Goal: Information Seeking & Learning: Learn about a topic

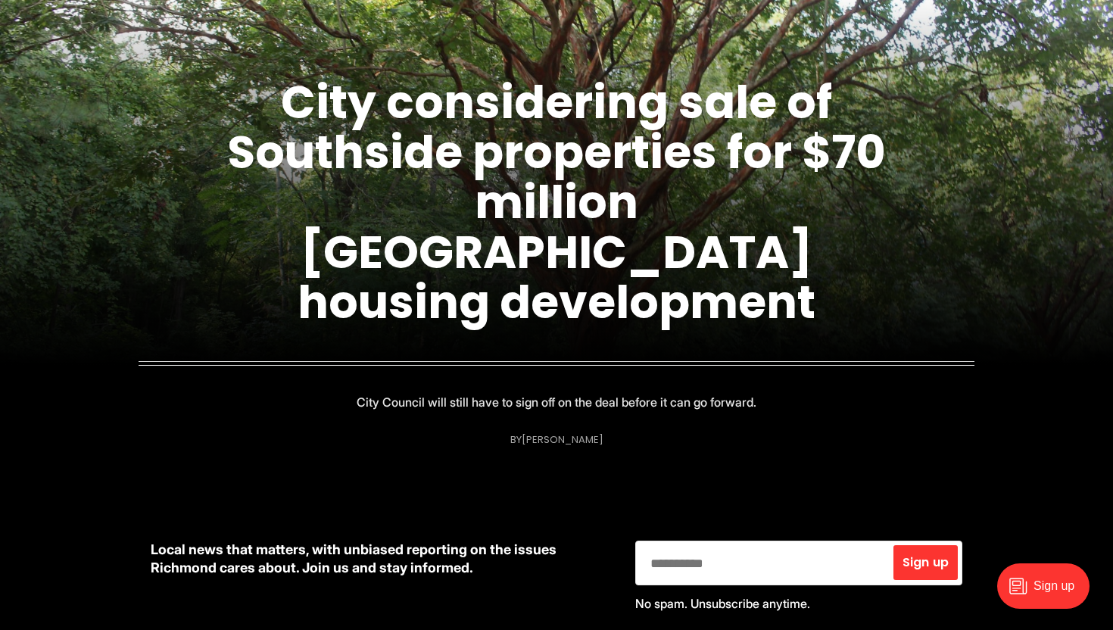
scroll to position [200, 0]
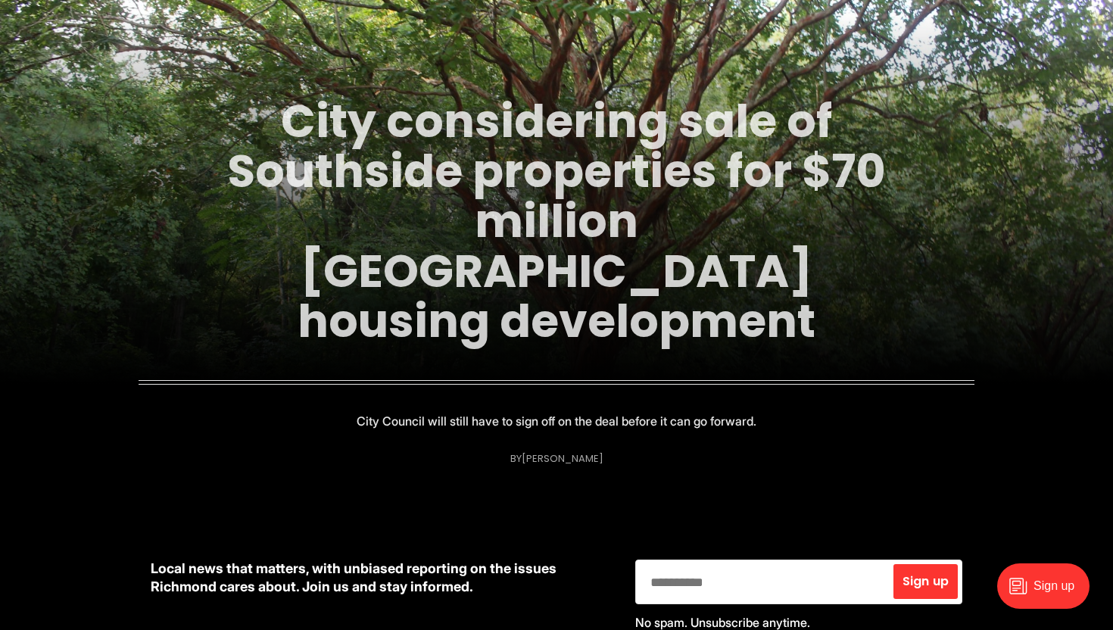
click at [523, 198] on link "City considering sale of Southside properties for $70 million [GEOGRAPHIC_DATA]…" at bounding box center [556, 221] width 659 height 264
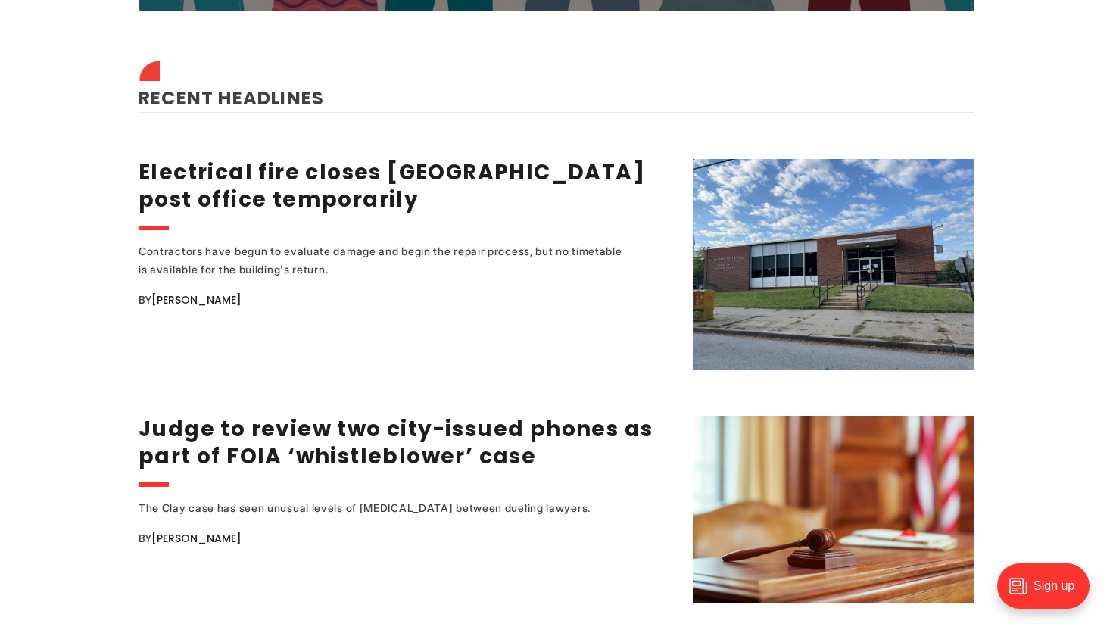
scroll to position [1957, 0]
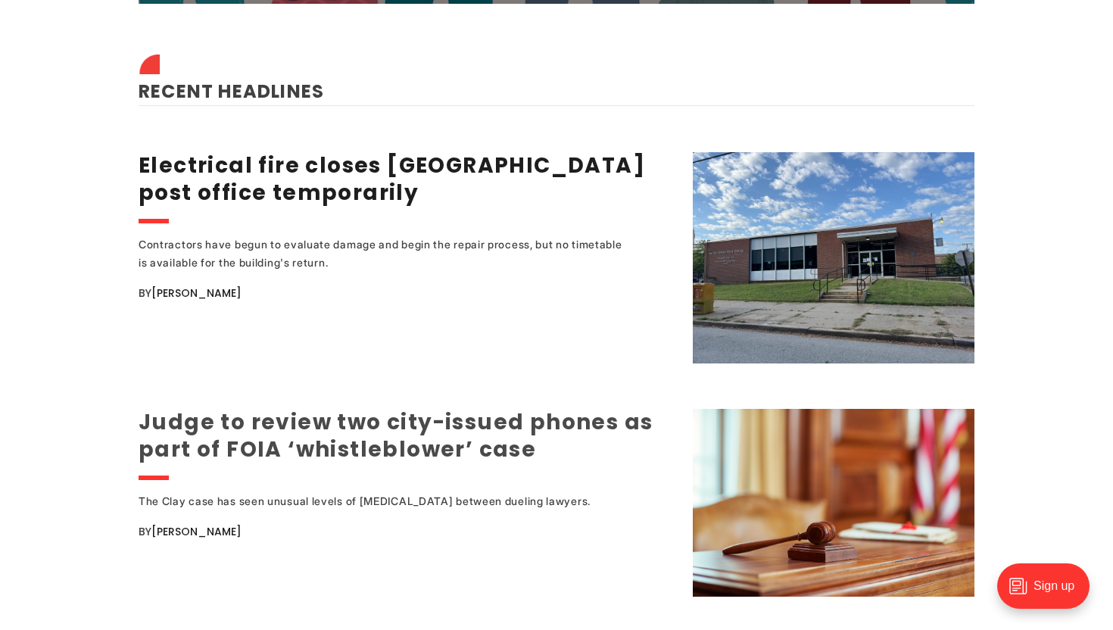
click at [299, 407] on link "Judge to review two city-issued phones as part of FOIA ‘whistleblower’ case" at bounding box center [396, 435] width 514 height 57
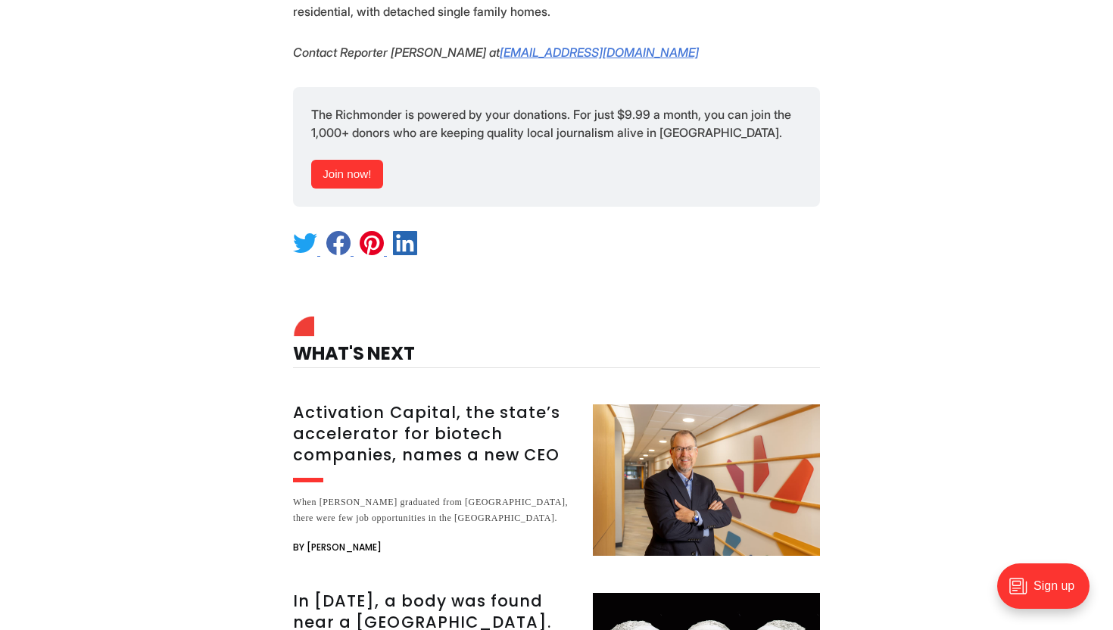
scroll to position [2915, 0]
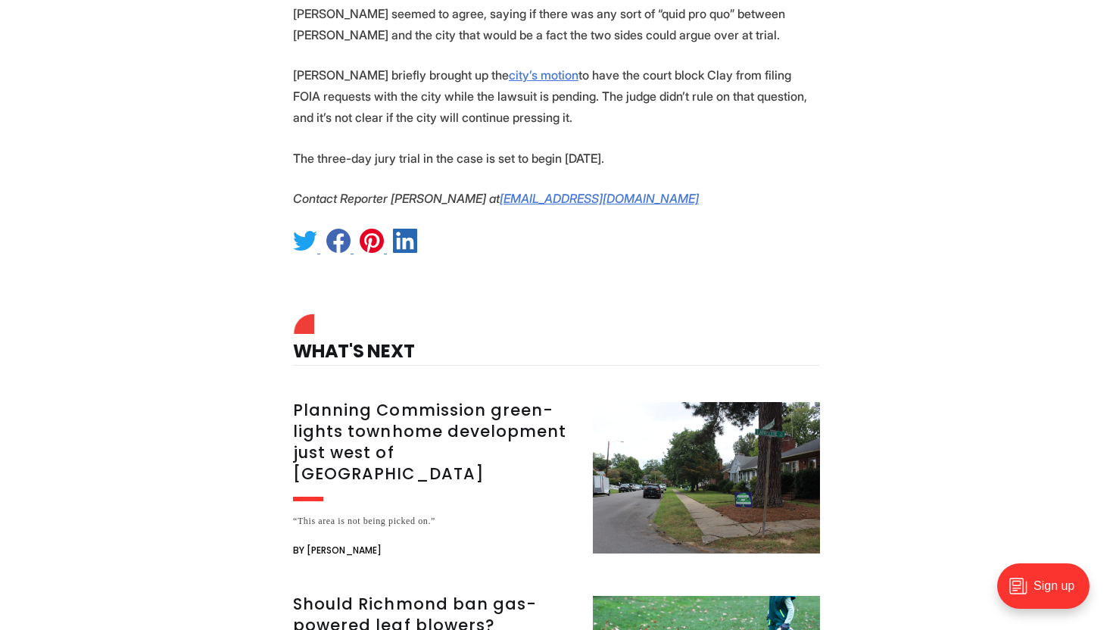
scroll to position [2704, 0]
